Goal: Task Accomplishment & Management: Use online tool/utility

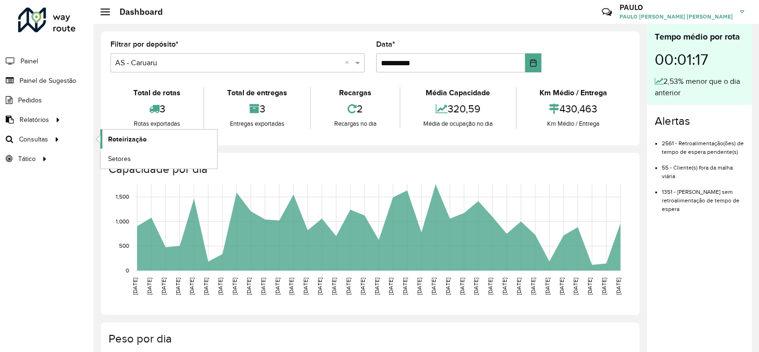
click at [126, 141] on span "Roteirização" at bounding box center [127, 139] width 39 height 10
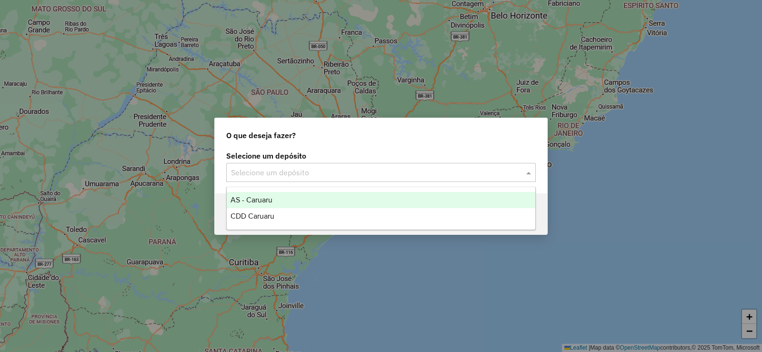
click at [353, 167] on input "text" at bounding box center [371, 172] width 281 height 11
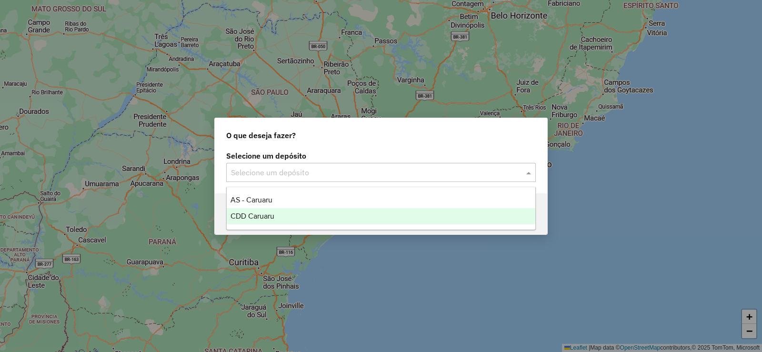
click at [283, 215] on div "CDD Caruaru" at bounding box center [381, 216] width 308 height 16
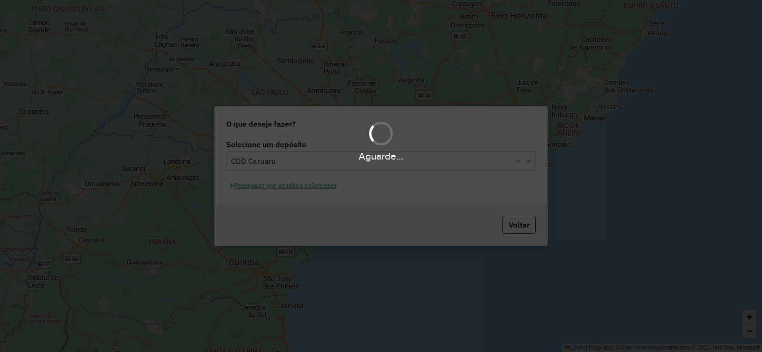
click at [273, 186] on div "Aguarde..." at bounding box center [381, 176] width 762 height 352
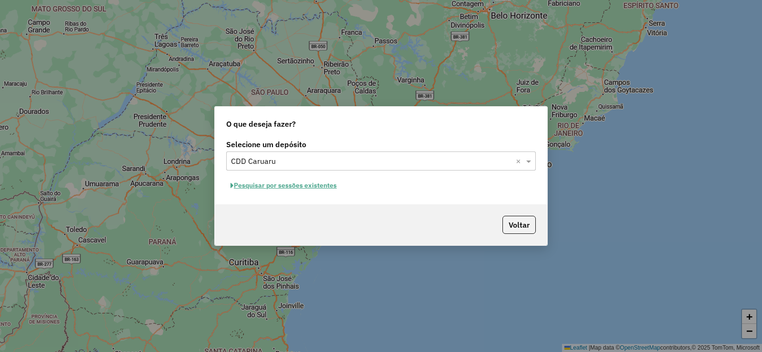
click at [284, 187] on button "Pesquisar por sessões existentes" at bounding box center [283, 185] width 115 height 15
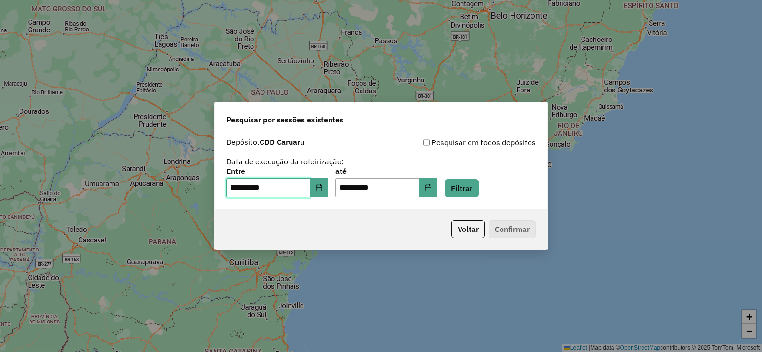
click at [310, 189] on input "**********" at bounding box center [268, 187] width 84 height 19
click at [478, 182] on button "Filtrar" at bounding box center [462, 188] width 34 height 18
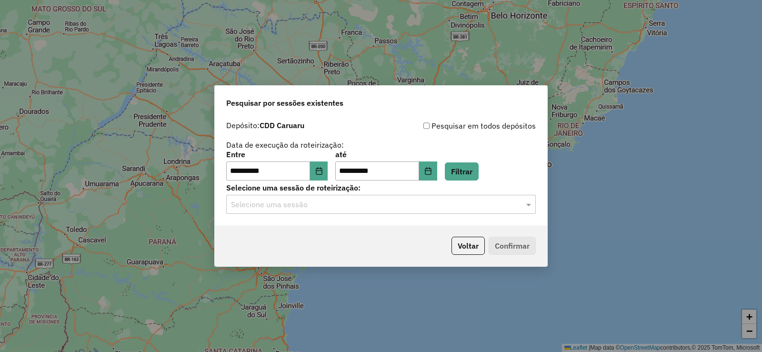
click at [318, 211] on div "Selecione uma sessão" at bounding box center [380, 204] width 309 height 19
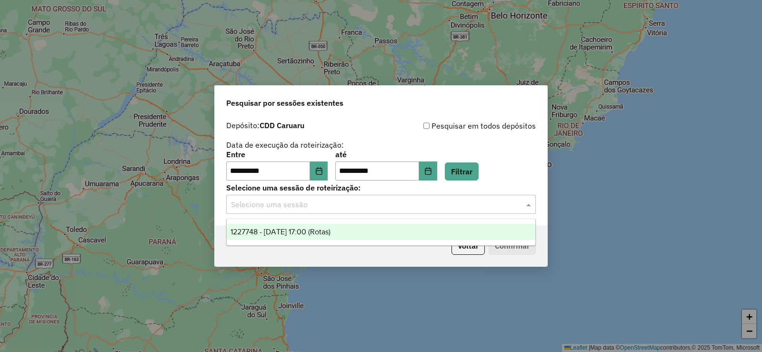
click at [303, 234] on span "1227748 - [DATE] 17:00 (Rotas)" at bounding box center [280, 232] width 100 height 8
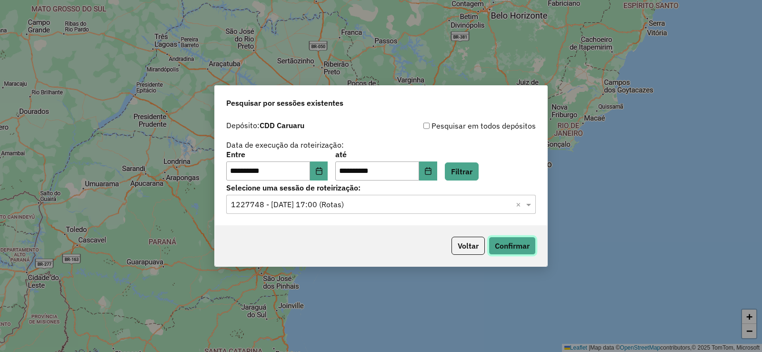
click at [496, 246] on button "Confirmar" at bounding box center [511, 246] width 47 height 18
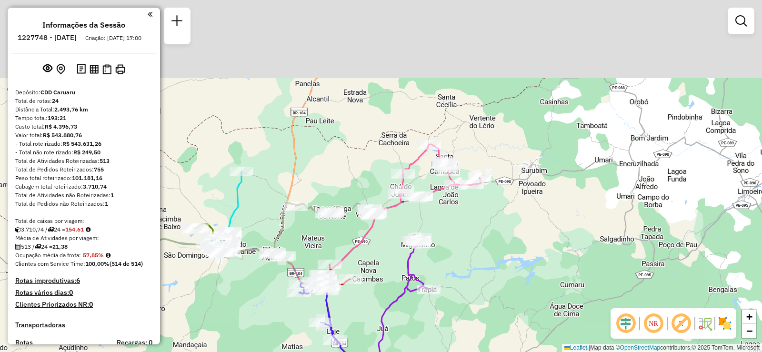
drag, startPoint x: 465, startPoint y: 84, endPoint x: 508, endPoint y: 213, distance: 135.9
click at [508, 213] on div "Janela de atendimento Grade de atendimento Capacidade Transportadoras Veículos …" at bounding box center [381, 176] width 762 height 352
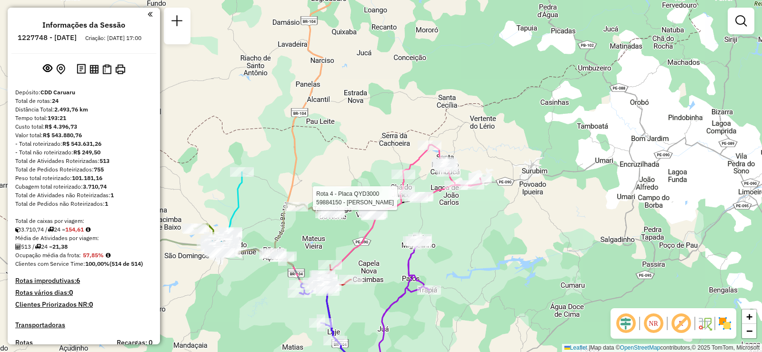
select select "**********"
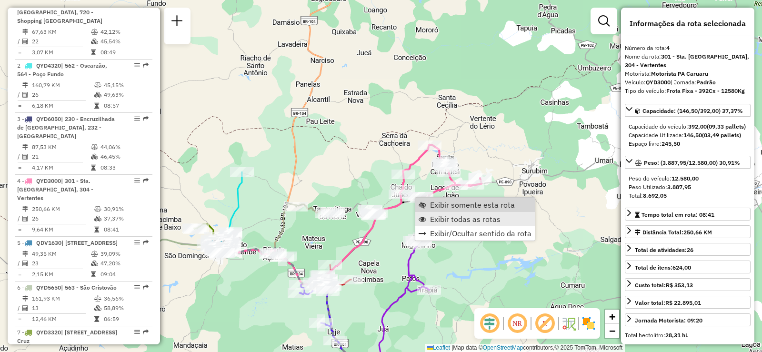
scroll to position [555, 0]
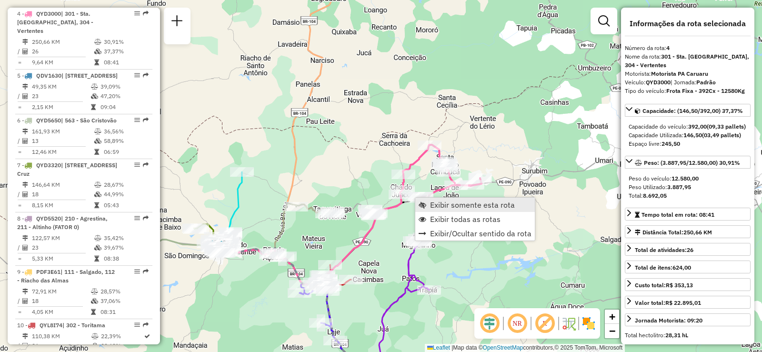
drag, startPoint x: 451, startPoint y: 217, endPoint x: 452, endPoint y: 200, distance: 16.7
click at [452, 200] on ul "Exibir somente esta rota Exibir todas as rotas Exibir/Ocultar sentido da rota" at bounding box center [474, 219] width 119 height 43
click at [512, 207] on span "Exibir somente esta rota" at bounding box center [472, 205] width 85 height 8
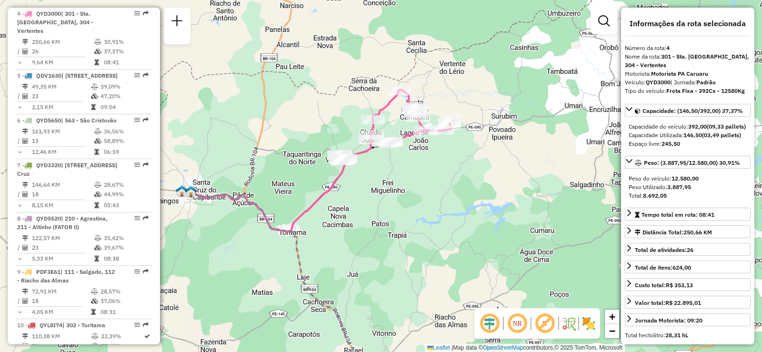
drag, startPoint x: 505, startPoint y: 154, endPoint x: 421, endPoint y: 259, distance: 134.4
click at [426, 257] on div "Janela de atendimento Grade de atendimento Capacidade Transportadoras Veículos …" at bounding box center [381, 176] width 762 height 352
